Goal: Communication & Community: Answer question/provide support

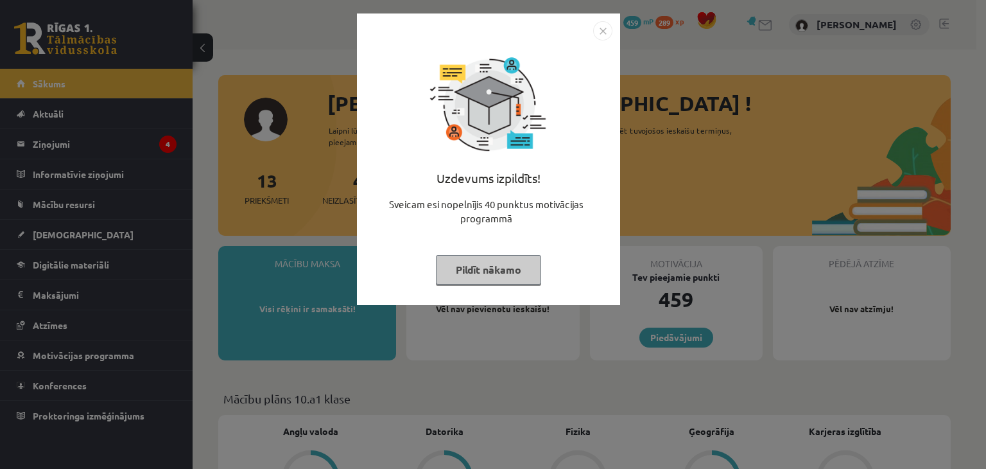
click at [507, 261] on button "Pildīt nākamo" at bounding box center [488, 270] width 105 height 30
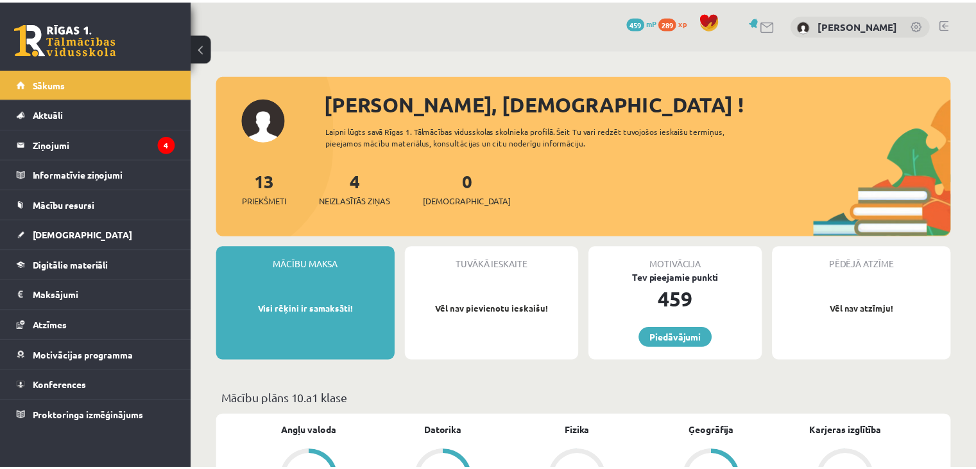
scroll to position [85, 0]
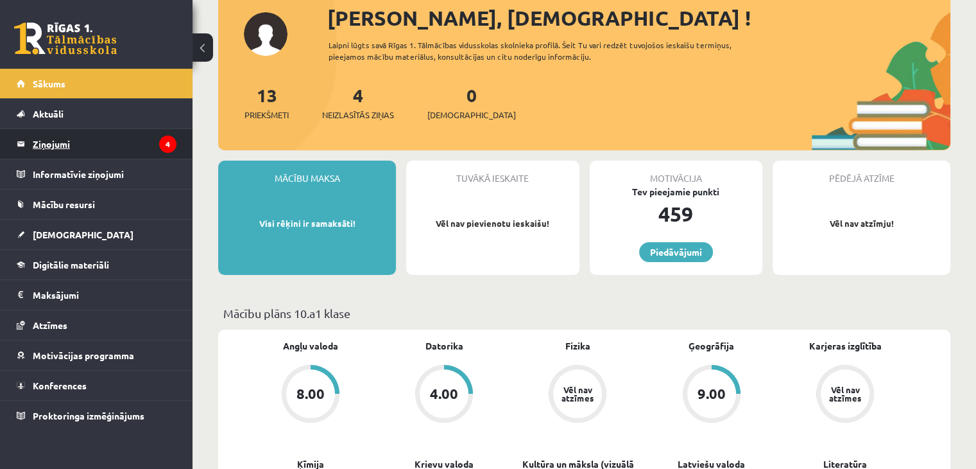
click at [74, 142] on legend "Ziņojumi 4" at bounding box center [105, 144] width 144 height 30
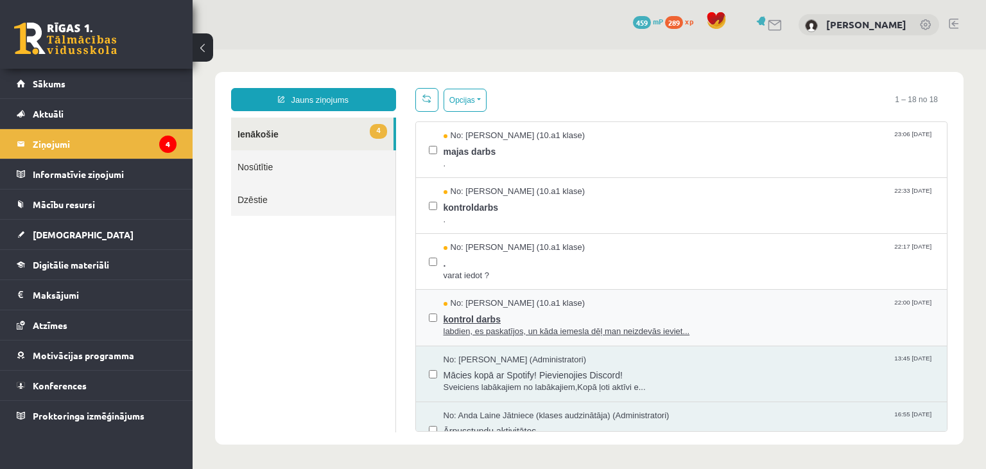
click at [618, 304] on div "No: [PERSON_NAME] (10.a1 klase) 22:00 [DATE]" at bounding box center [689, 303] width 491 height 12
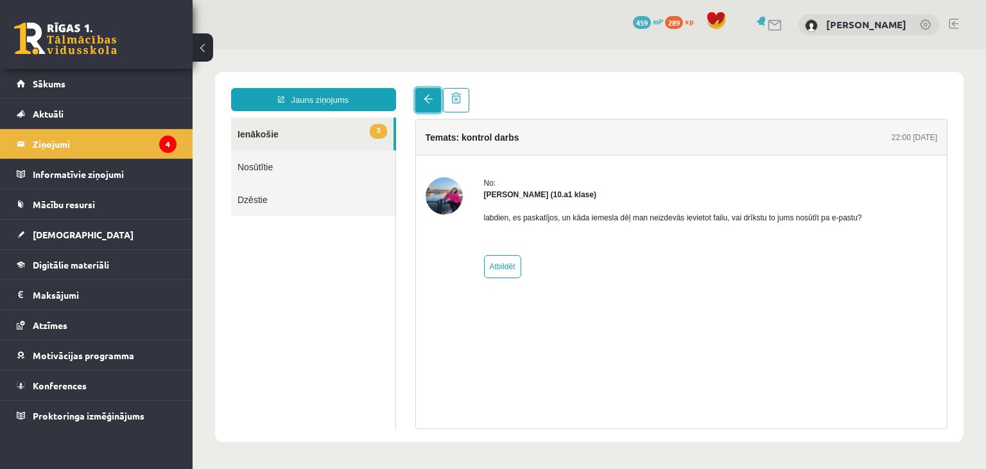
click at [434, 103] on link at bounding box center [428, 100] width 26 height 24
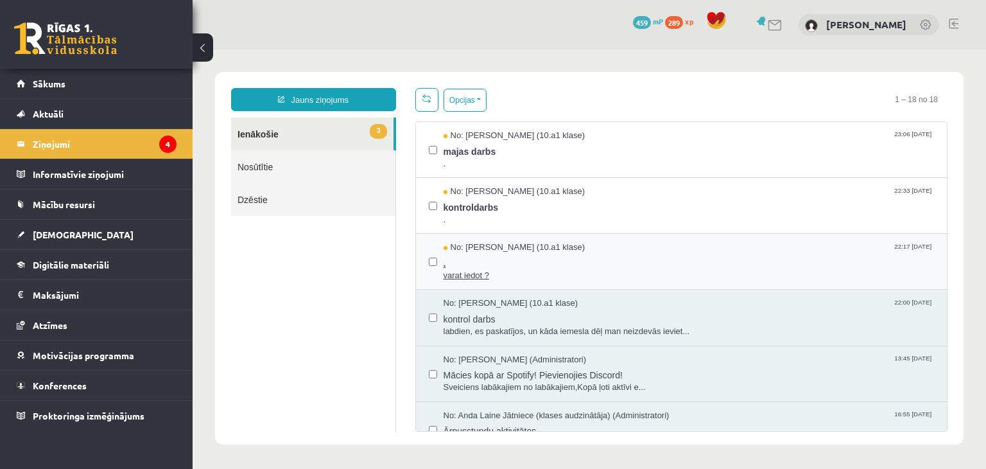
click at [503, 263] on span "." at bounding box center [689, 262] width 491 height 16
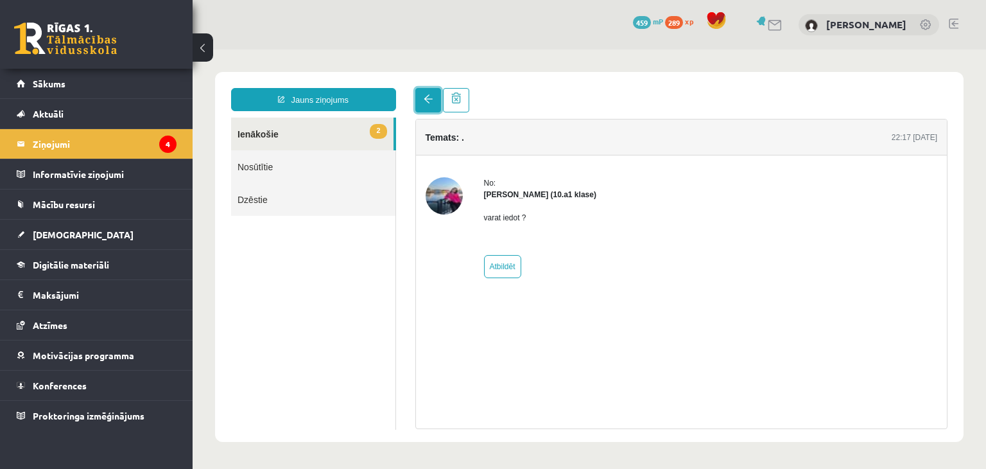
click at [422, 101] on link at bounding box center [428, 100] width 26 height 24
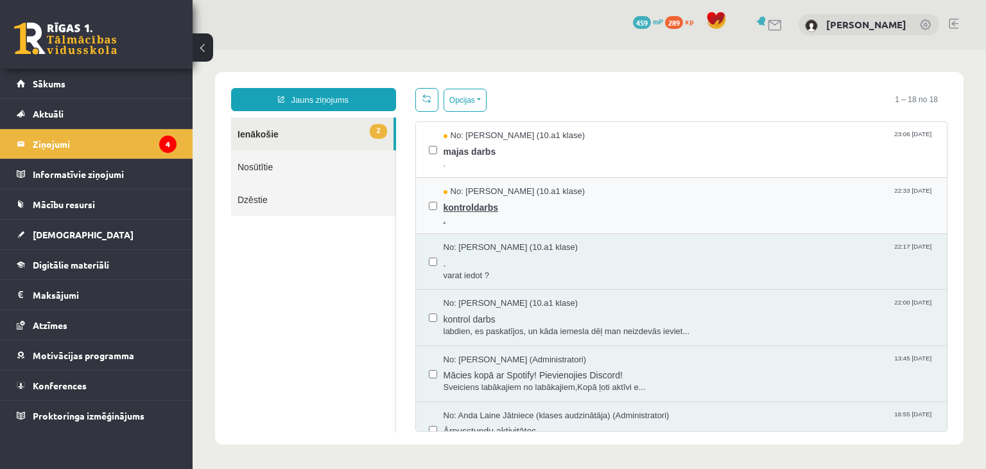
click at [473, 209] on span "kontroldarbs" at bounding box center [689, 206] width 491 height 16
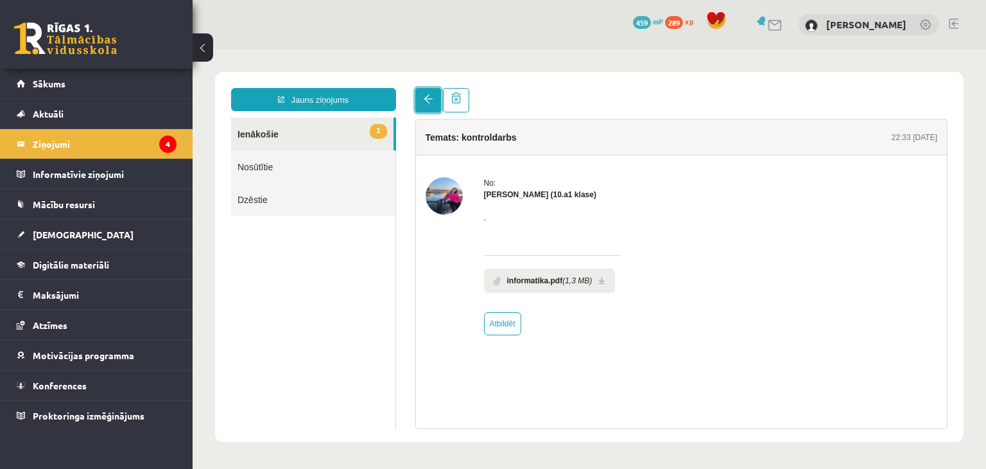
click at [437, 93] on link at bounding box center [428, 100] width 26 height 24
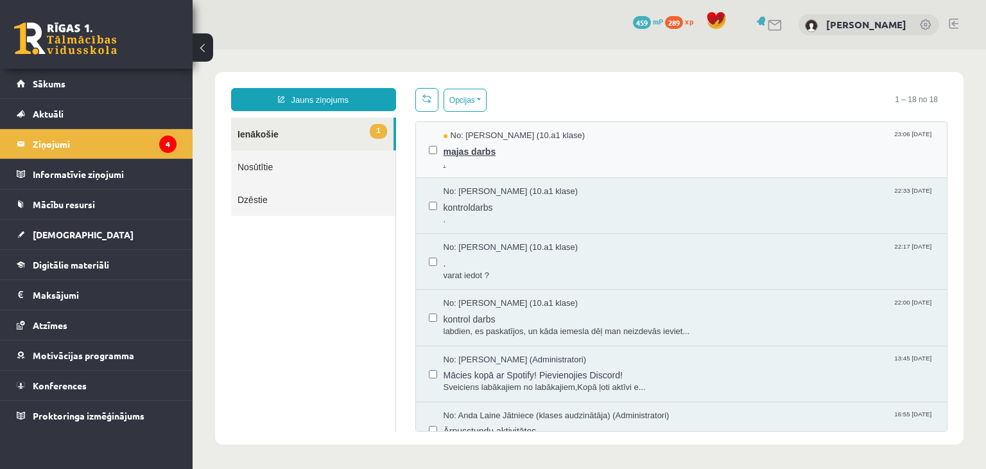
click at [492, 152] on span "majas darbs" at bounding box center [689, 150] width 491 height 16
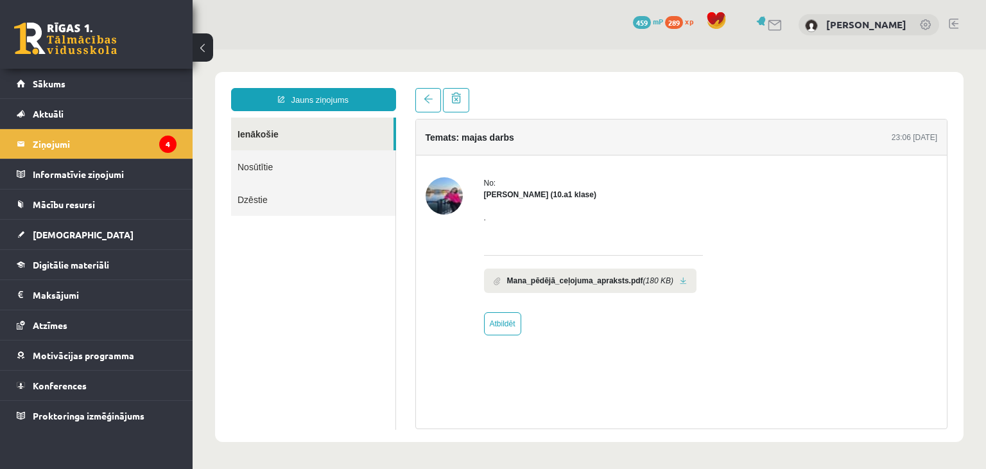
click at [613, 284] on b "Mana_pēdējā_ceļojuma_apraksts.pdf" at bounding box center [575, 281] width 136 height 12
click at [680, 282] on link at bounding box center [683, 281] width 7 height 8
click at [62, 150] on legend "Ziņojumi 4" at bounding box center [105, 144] width 144 height 30
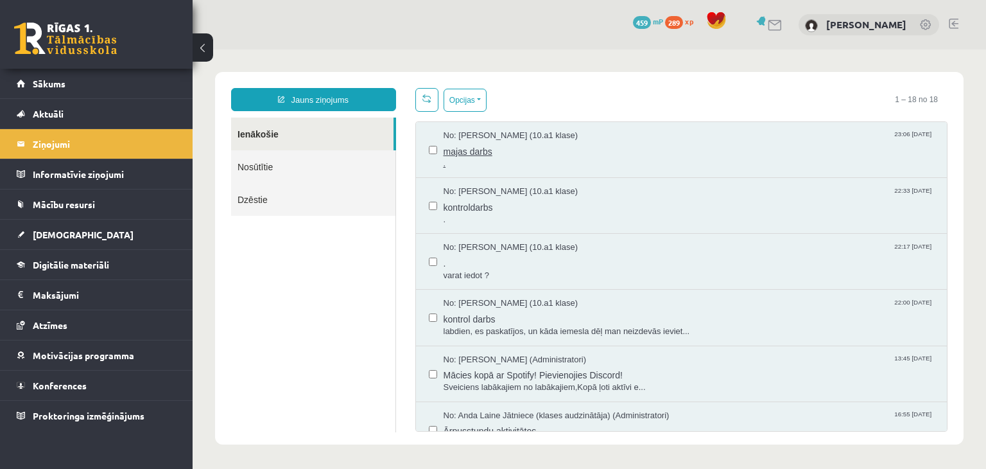
click at [467, 155] on span "majas darbs" at bounding box center [689, 150] width 491 height 16
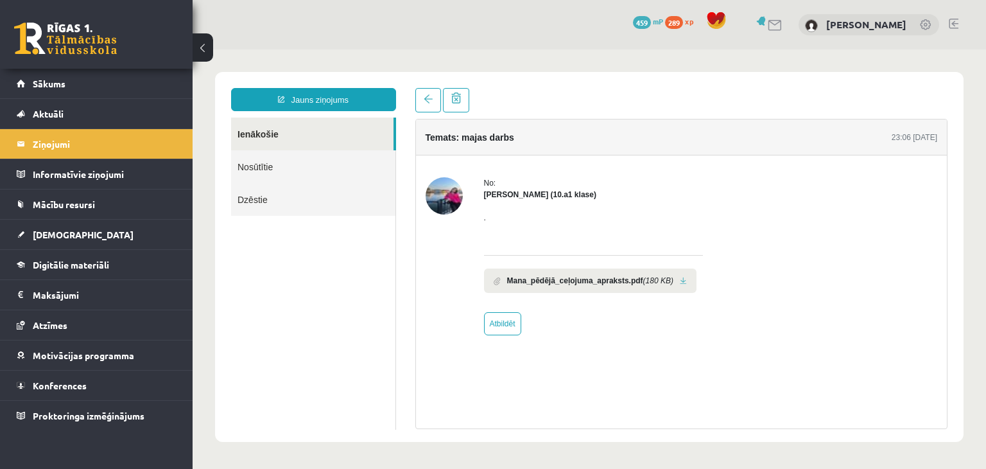
click at [680, 282] on link at bounding box center [683, 281] width 7 height 8
click at [421, 106] on link at bounding box center [428, 100] width 26 height 24
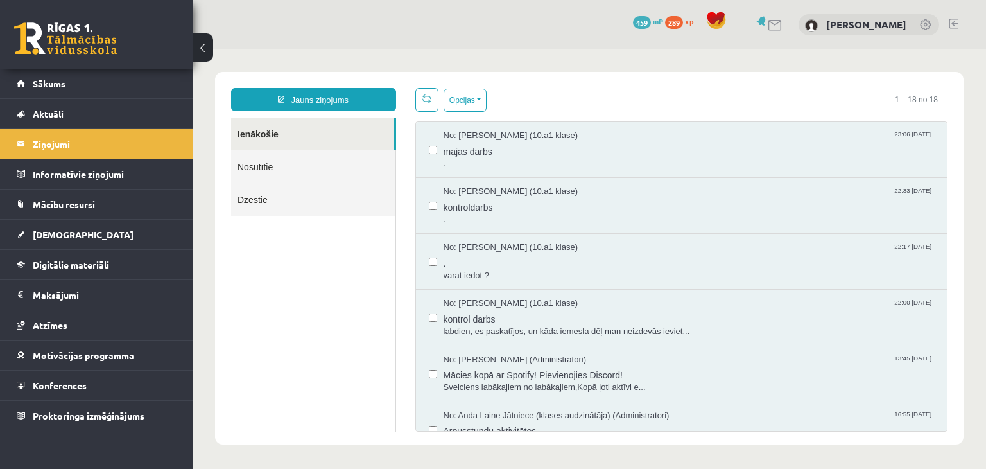
click at [953, 24] on link at bounding box center [954, 24] width 10 height 10
